Goal: Task Accomplishment & Management: Use online tool/utility

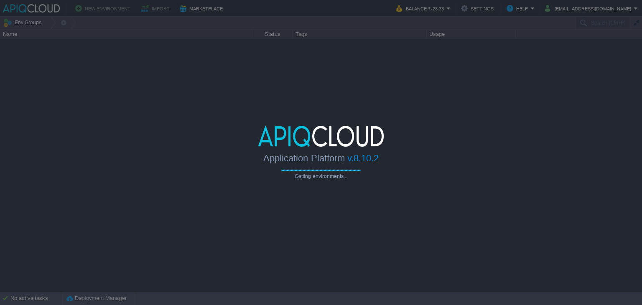
type input "Search (Ctrl+F)"
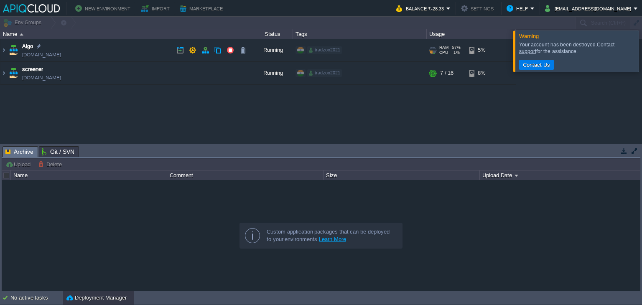
click at [126, 51] on td "Algo [DOMAIN_NAME]" at bounding box center [125, 50] width 251 height 23
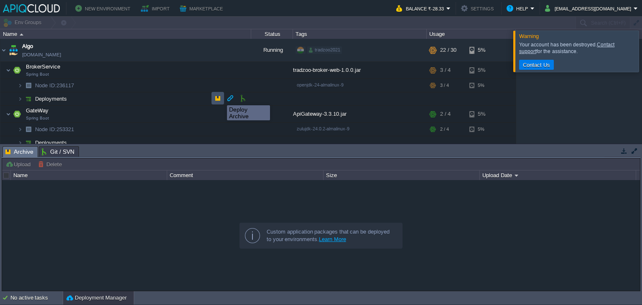
click at [216, 98] on button "button" at bounding box center [218, 98] width 8 height 8
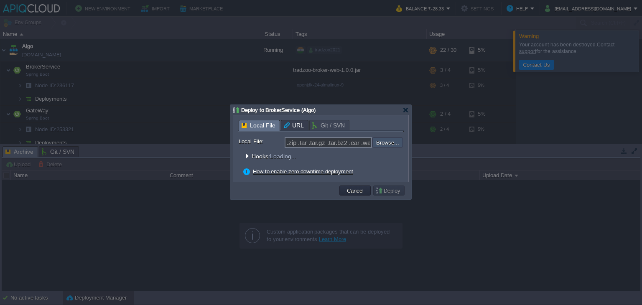
click at [393, 146] on input "file" at bounding box center [350, 143] width 106 height 10
type input "C:\fakepath\tradzoo-broker-web-1.0.0.jar"
type input "tradzoo-broker-web-1.0.0.jar"
click at [394, 189] on button "Deploy" at bounding box center [389, 191] width 28 height 8
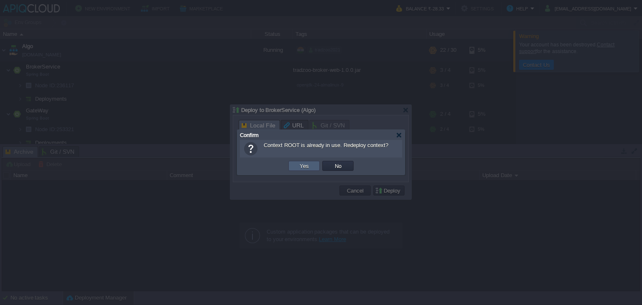
click at [310, 168] on button "Yes" at bounding box center [304, 166] width 14 height 8
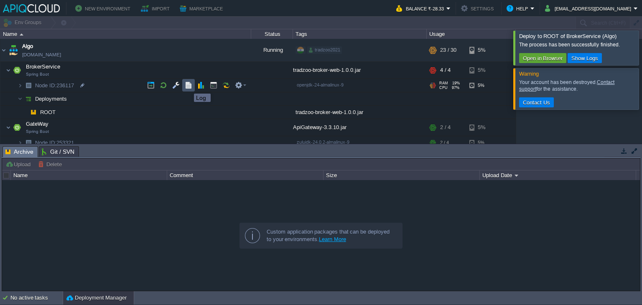
click at [188, 86] on button "button" at bounding box center [189, 86] width 8 height 8
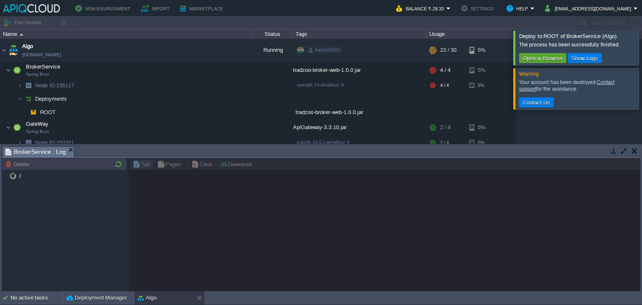
click at [642, 49] on div at bounding box center [652, 48] width 0 height 34
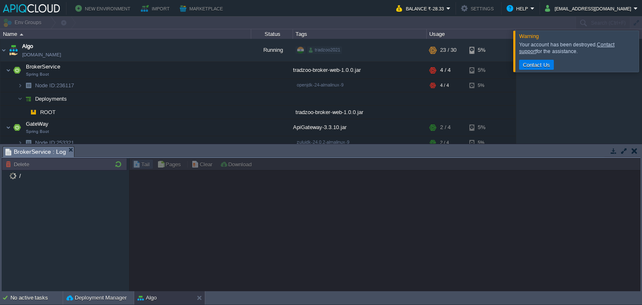
click at [642, 61] on div at bounding box center [652, 51] width 0 height 41
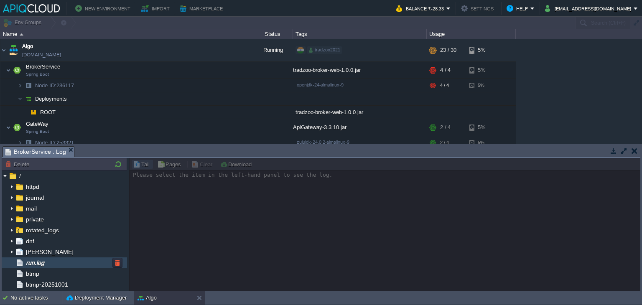
click at [79, 260] on div "run.log" at bounding box center [64, 263] width 125 height 11
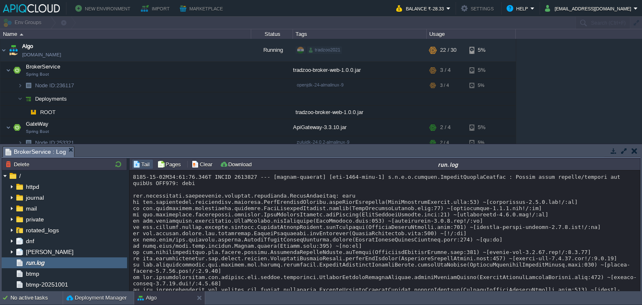
scroll to position [11071, 0]
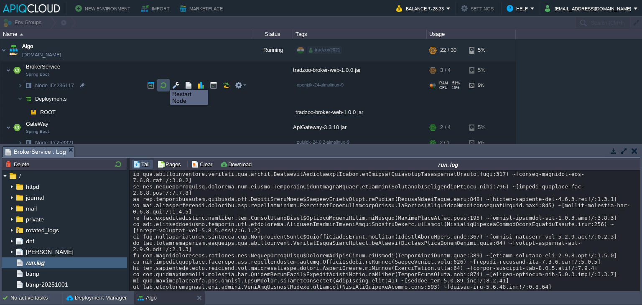
click at [164, 82] on button "button" at bounding box center [164, 86] width 8 height 8
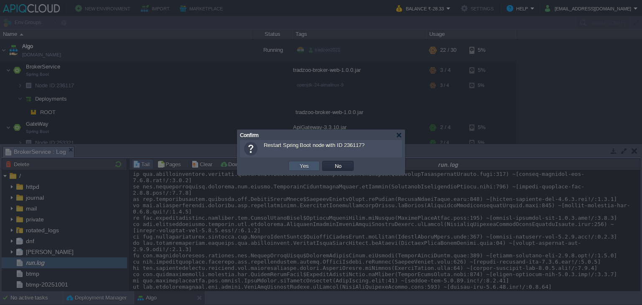
click at [309, 167] on button "Yes" at bounding box center [304, 166] width 14 height 8
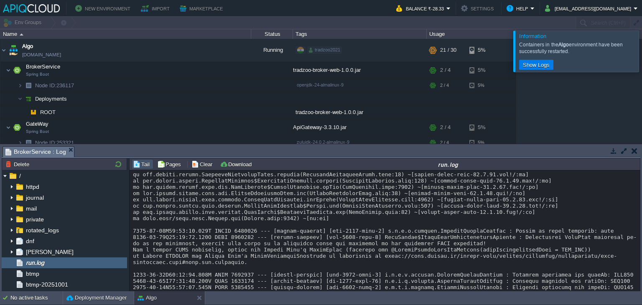
scroll to position [11573, 0]
